Goal: Transaction & Acquisition: Purchase product/service

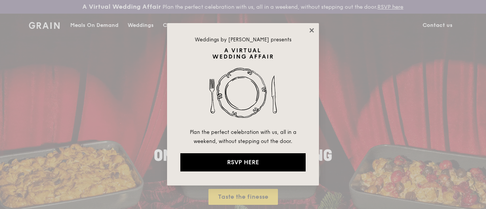
click at [312, 31] on icon at bounding box center [311, 30] width 7 height 7
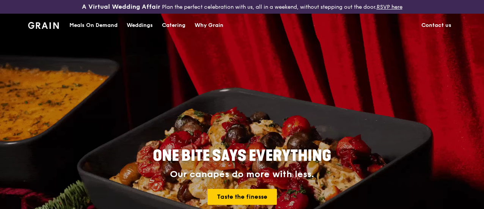
click at [183, 31] on div "Catering" at bounding box center [174, 25] width 24 height 23
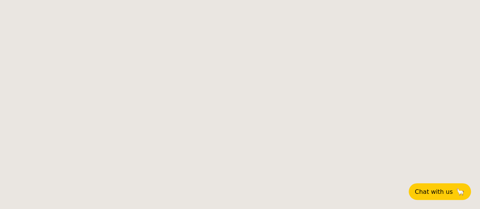
select select
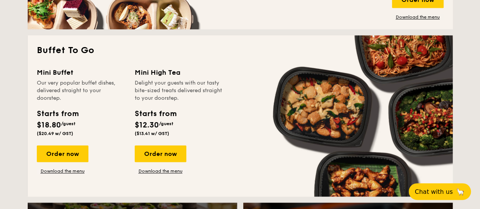
scroll to position [504, 0]
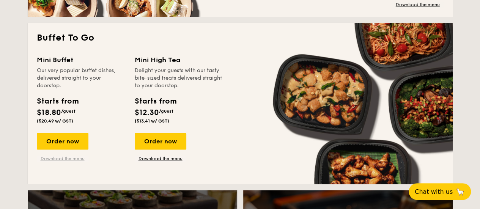
click at [79, 162] on link "Download the menu" at bounding box center [63, 159] width 52 height 6
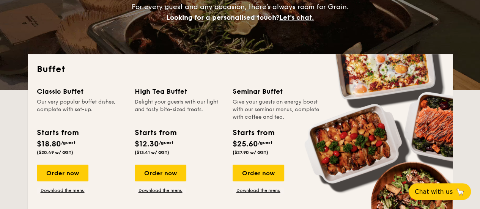
scroll to position [140, 0]
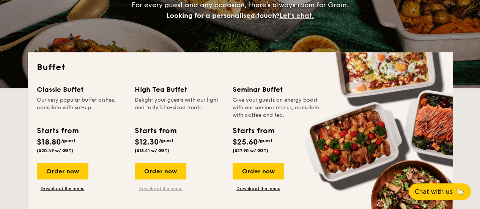
click at [157, 192] on link "Download the menu" at bounding box center [161, 189] width 52 height 6
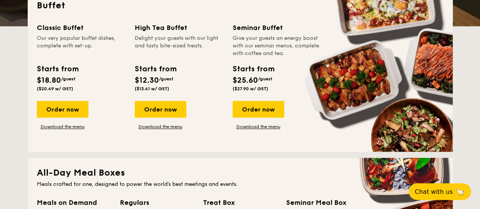
scroll to position [0, 0]
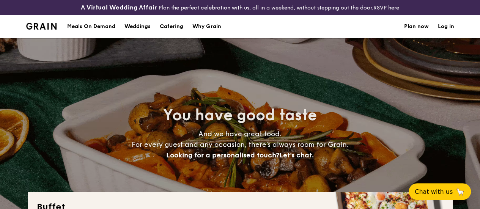
click at [107, 34] on div "Meals On Demand" at bounding box center [91, 26] width 48 height 23
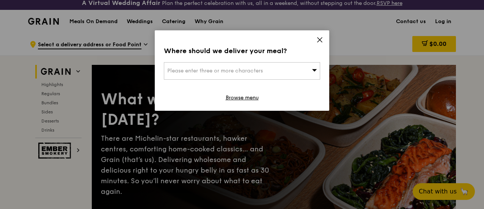
click at [320, 37] on icon at bounding box center [319, 39] width 7 height 7
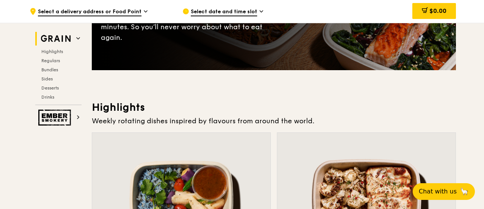
scroll to position [158, 0]
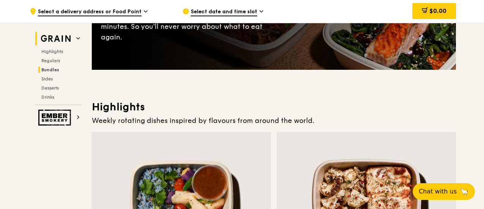
click at [55, 69] on span "Bundles" at bounding box center [50, 69] width 18 height 5
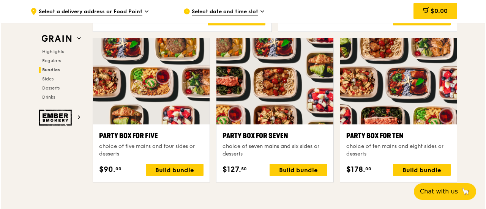
scroll to position [1522, 0]
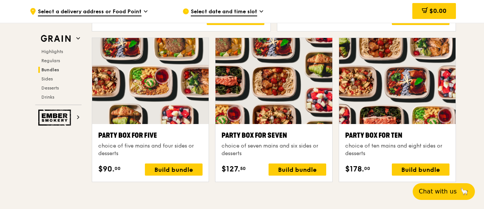
click at [403, 117] on div at bounding box center [397, 81] width 116 height 86
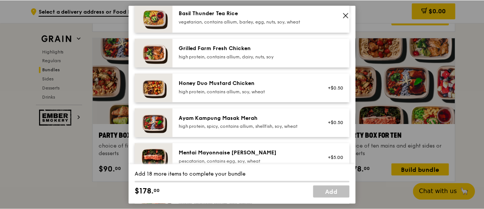
scroll to position [189, 0]
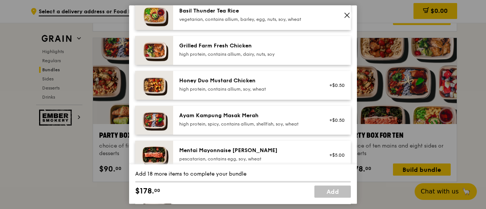
click at [346, 14] on icon at bounding box center [346, 15] width 7 height 7
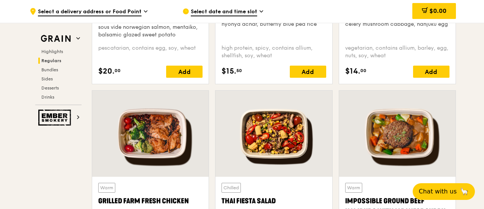
scroll to position [818, 0]
